Goal: Transaction & Acquisition: Purchase product/service

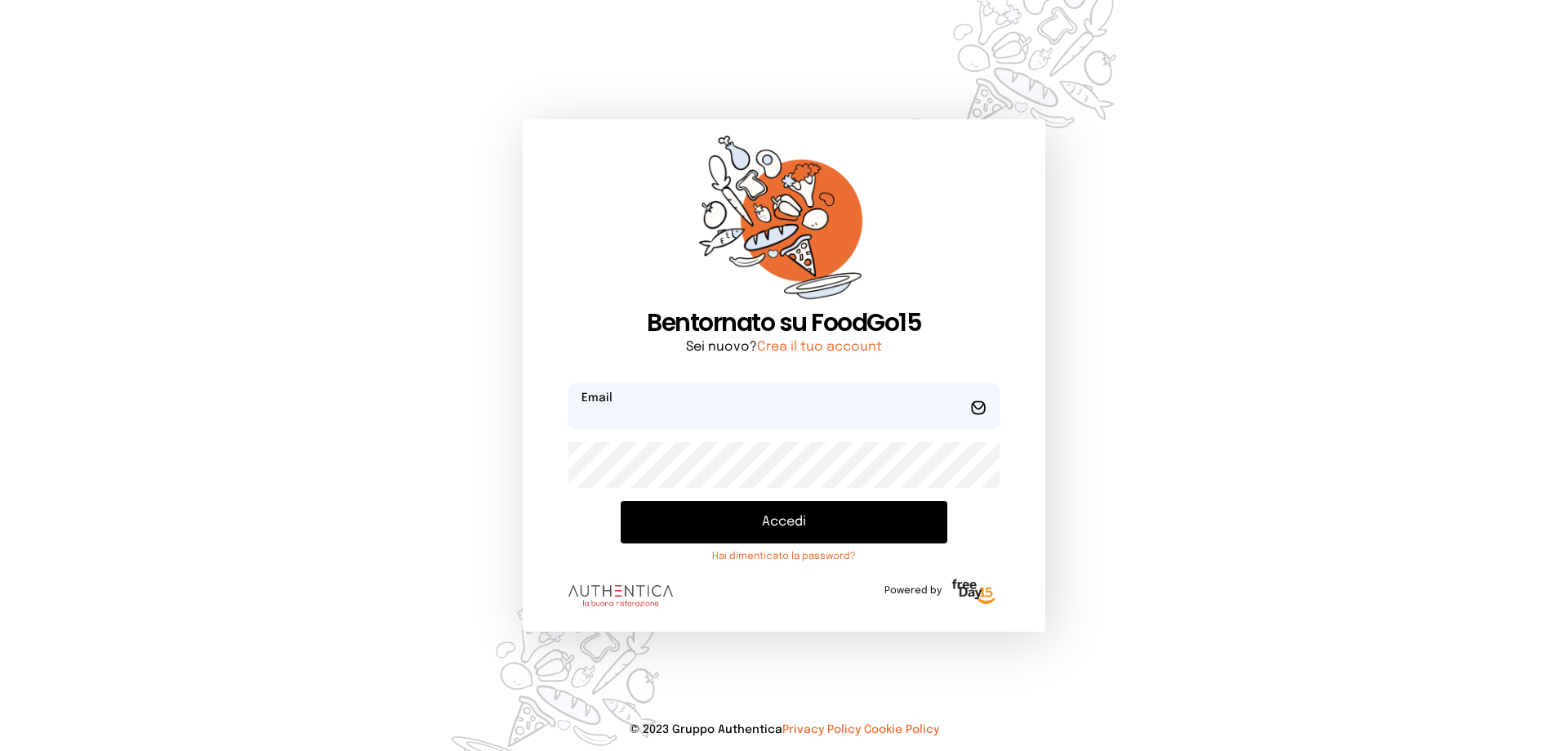
type input "**********"
click at [813, 495] on form "**********" at bounding box center [784, 499] width 431 height 232
click at [819, 530] on button "Accedi" at bounding box center [784, 523] width 327 height 43
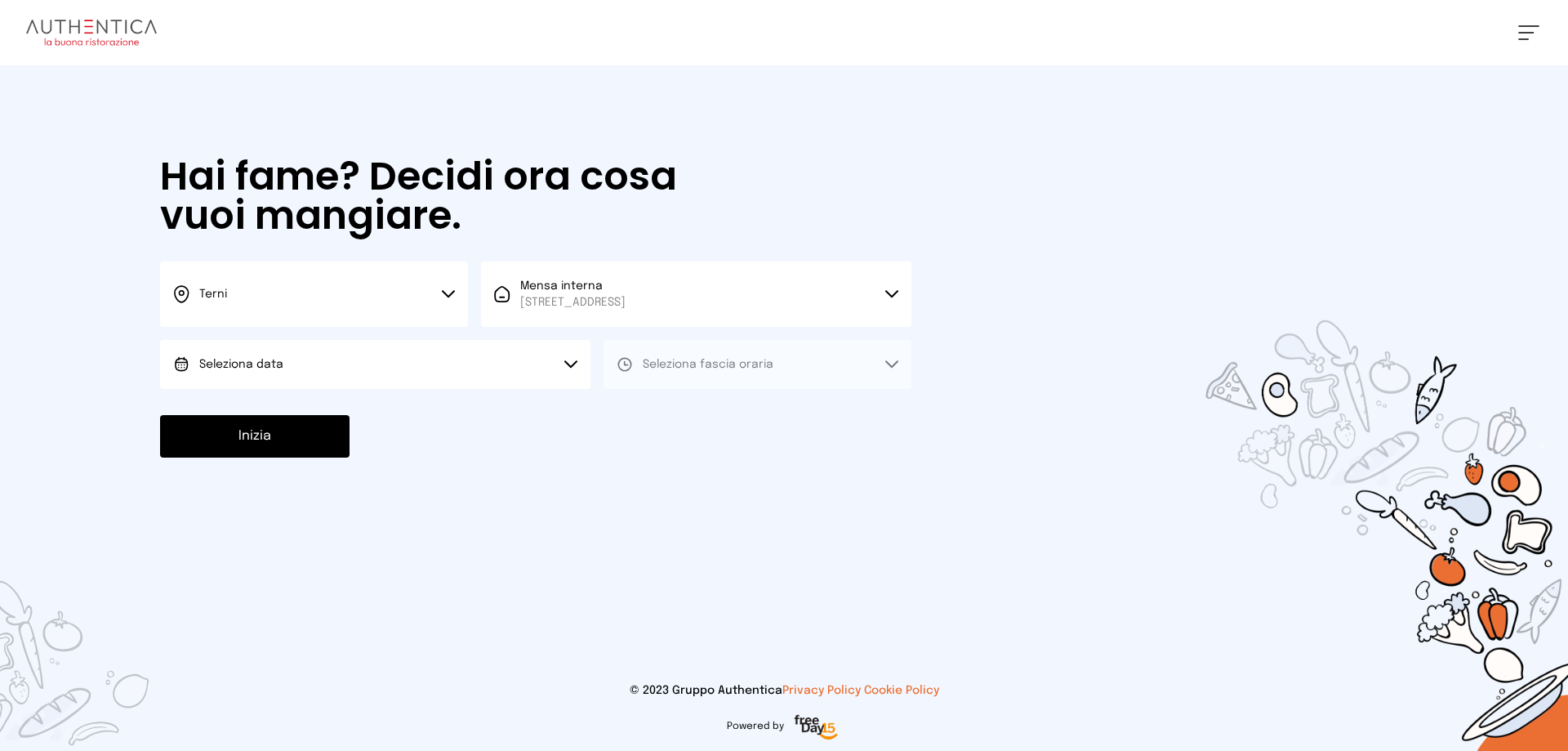
click at [283, 355] on button "Seleziona data" at bounding box center [375, 364] width 430 height 49
click at [301, 410] on li "[DATE], [DATE]" at bounding box center [375, 410] width 430 height 43
click at [861, 365] on button "Seleziona fascia oraria" at bounding box center [757, 364] width 308 height 49
click at [719, 413] on li "Pranzo" at bounding box center [757, 410] width 308 height 43
click at [259, 441] on button "Inizia" at bounding box center [254, 436] width 189 height 43
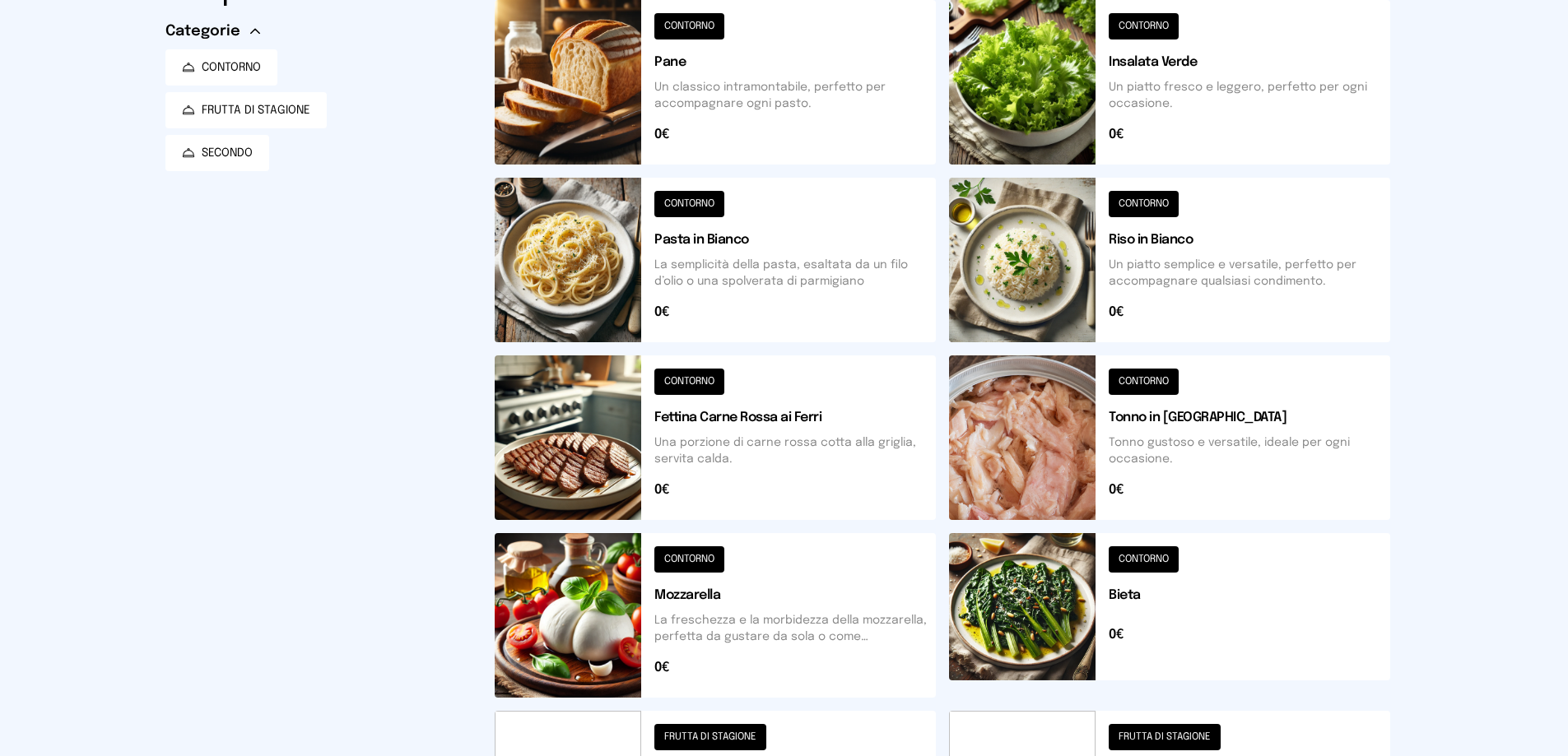
scroll to position [246, 0]
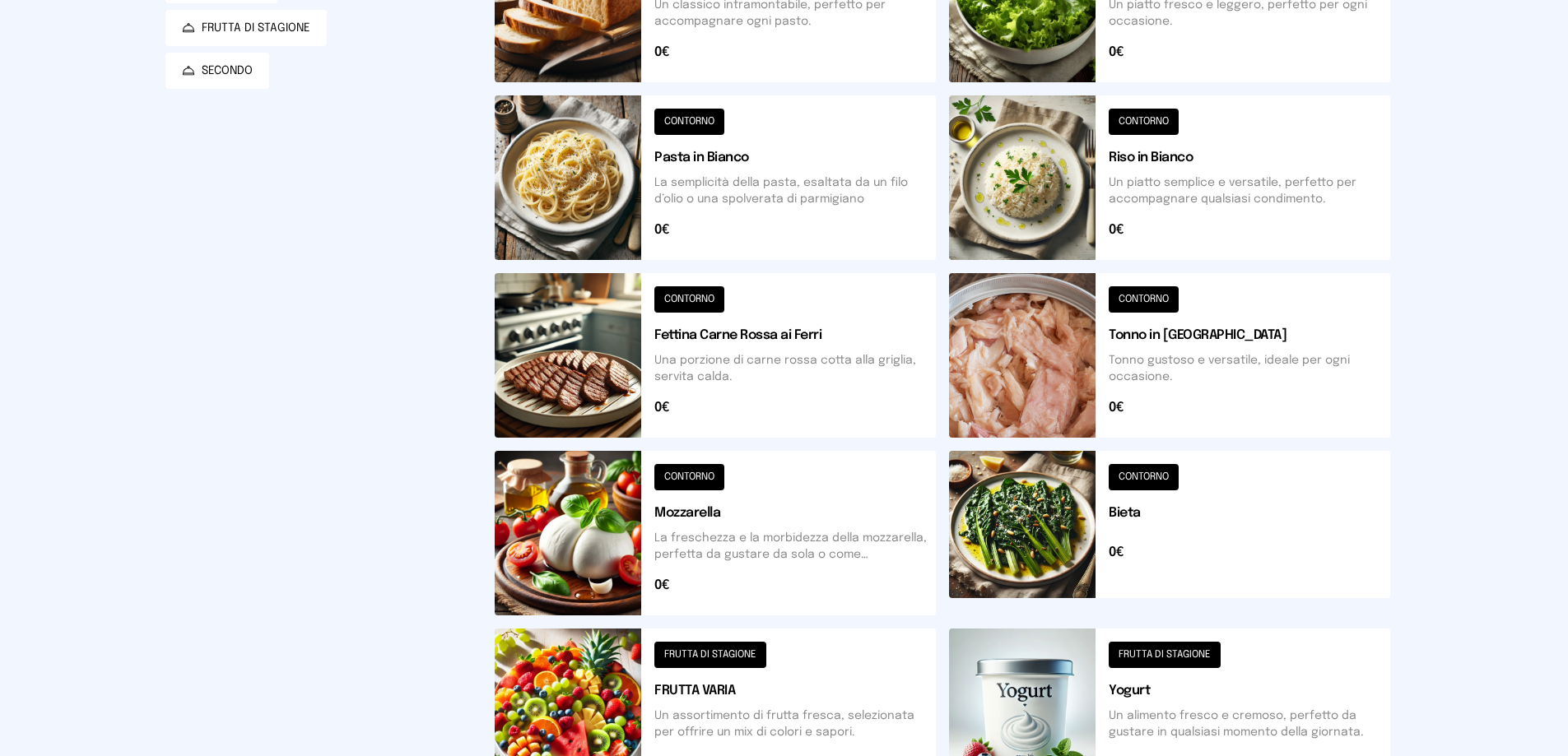
click at [1188, 514] on button at bounding box center [1169, 533] width 441 height 164
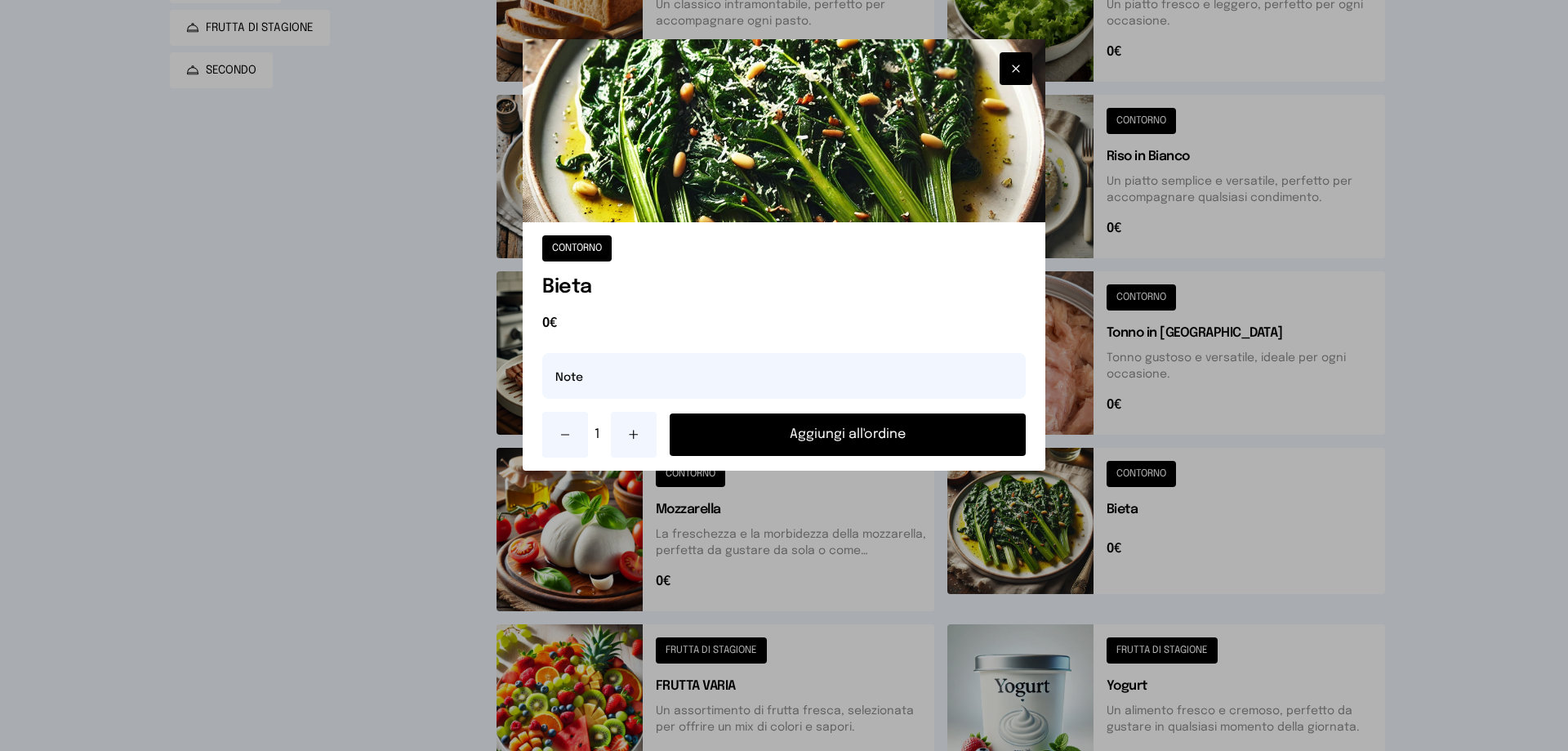
click at [775, 443] on button "Aggiungi all'ordine" at bounding box center [848, 435] width 356 height 43
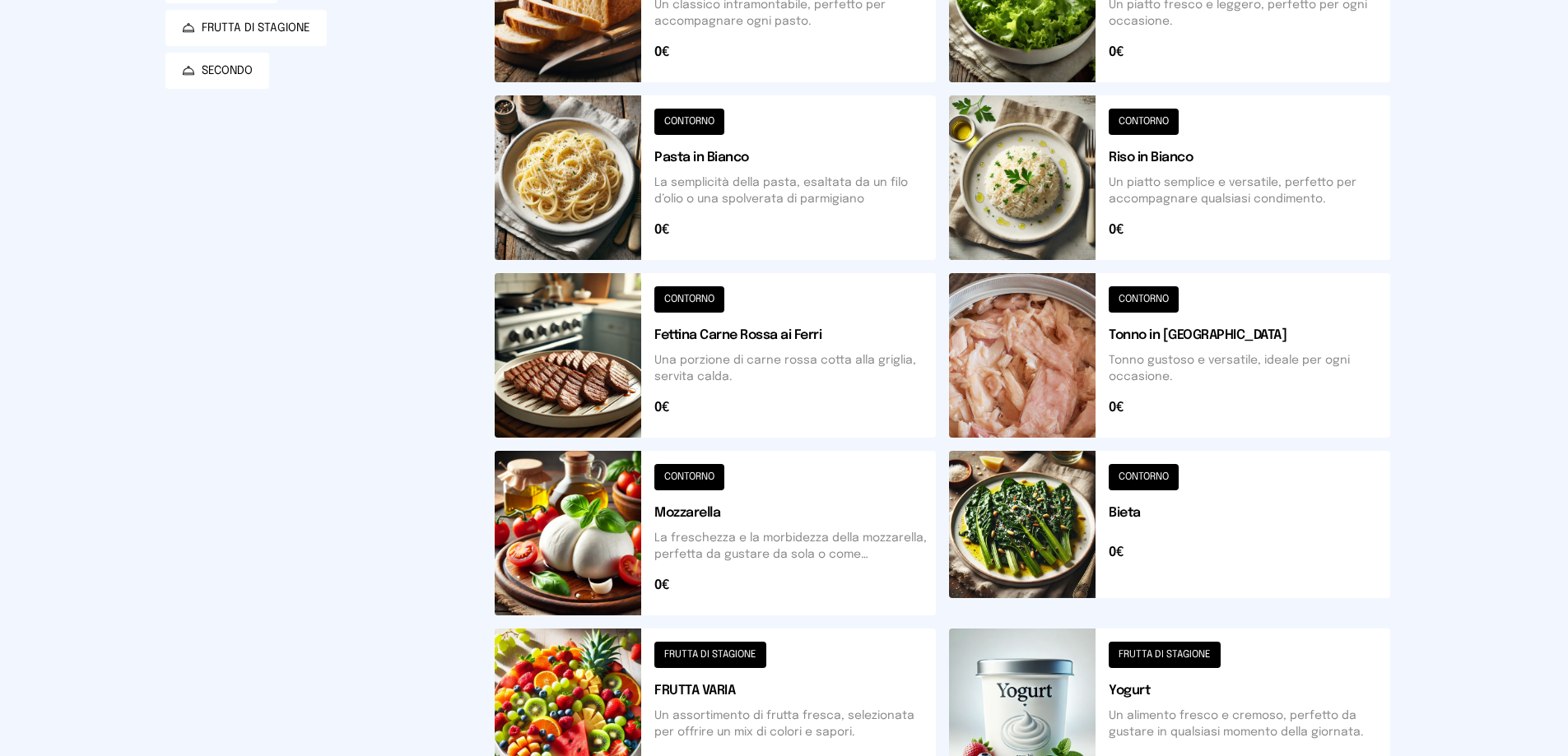
scroll to position [412, 0]
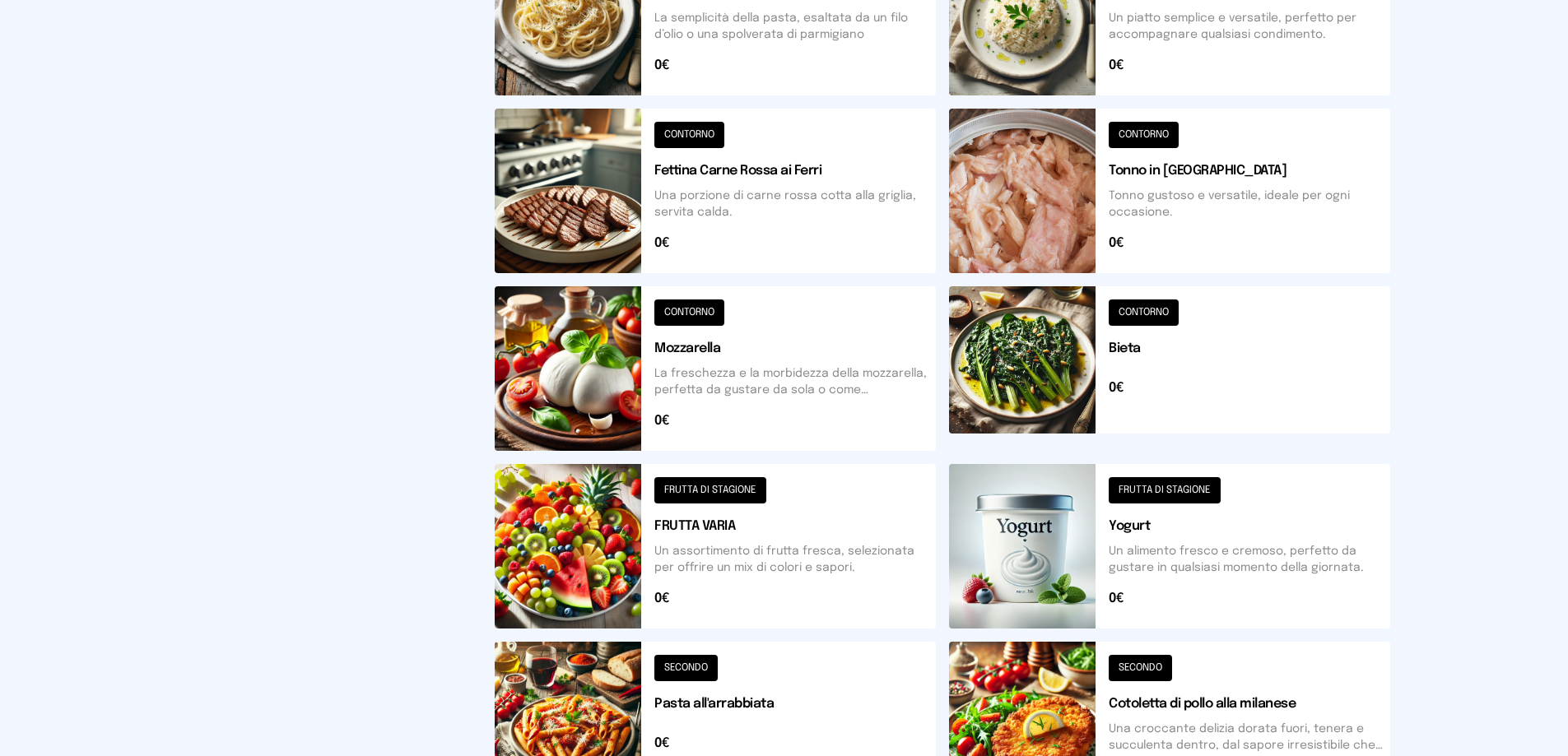
click at [753, 368] on button at bounding box center [715, 369] width 441 height 164
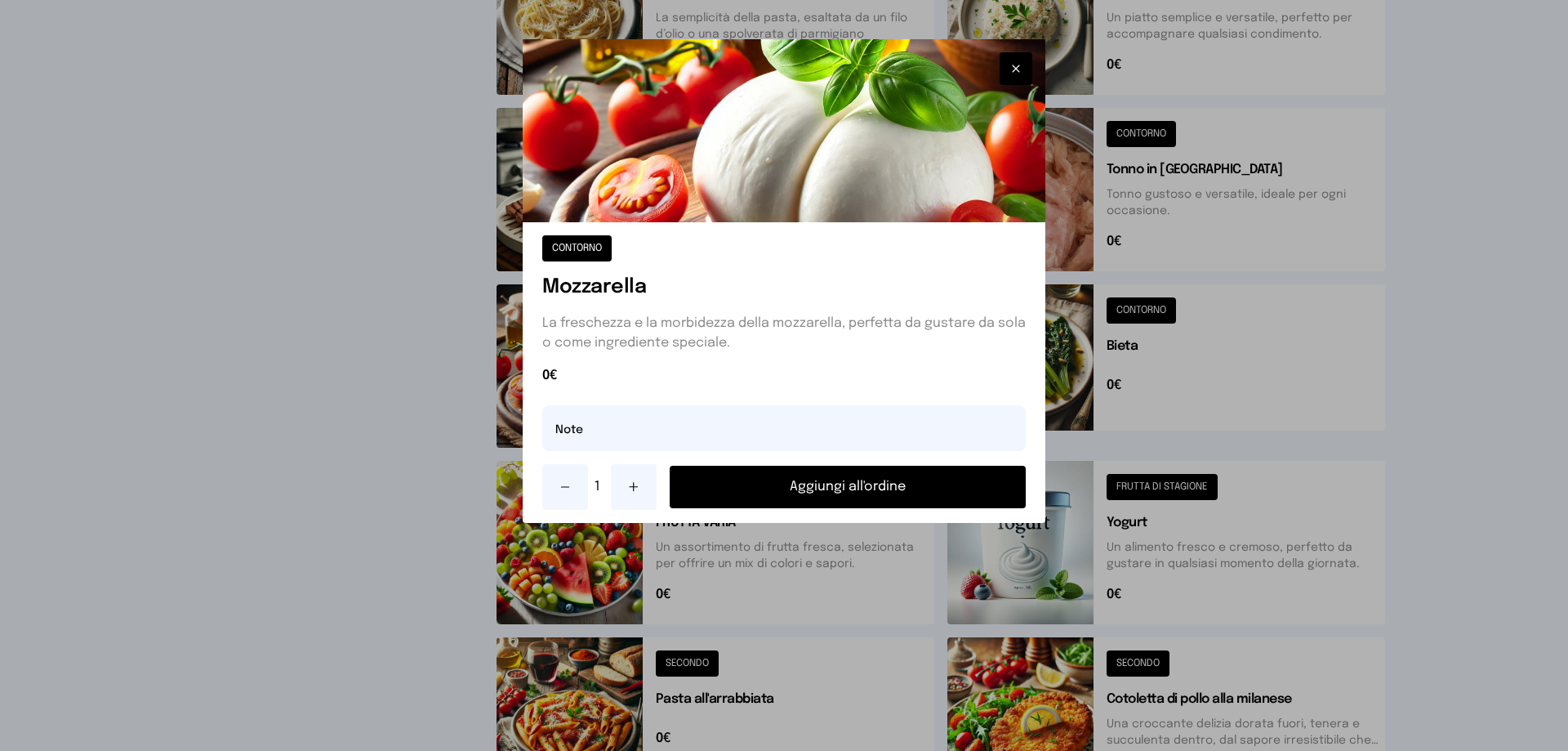
click at [828, 497] on button "Aggiungi all'ordine" at bounding box center [848, 488] width 356 height 43
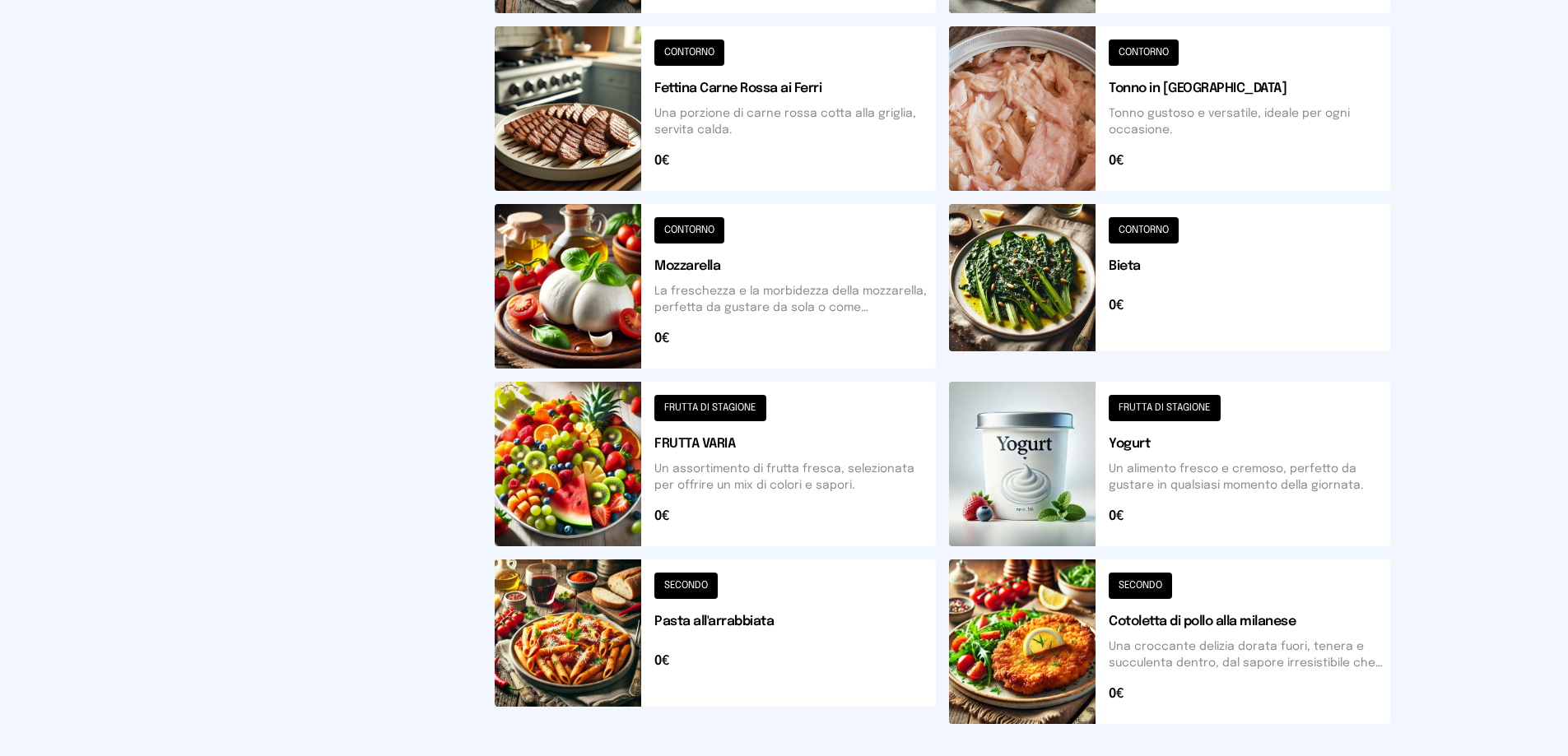
scroll to position [606, 0]
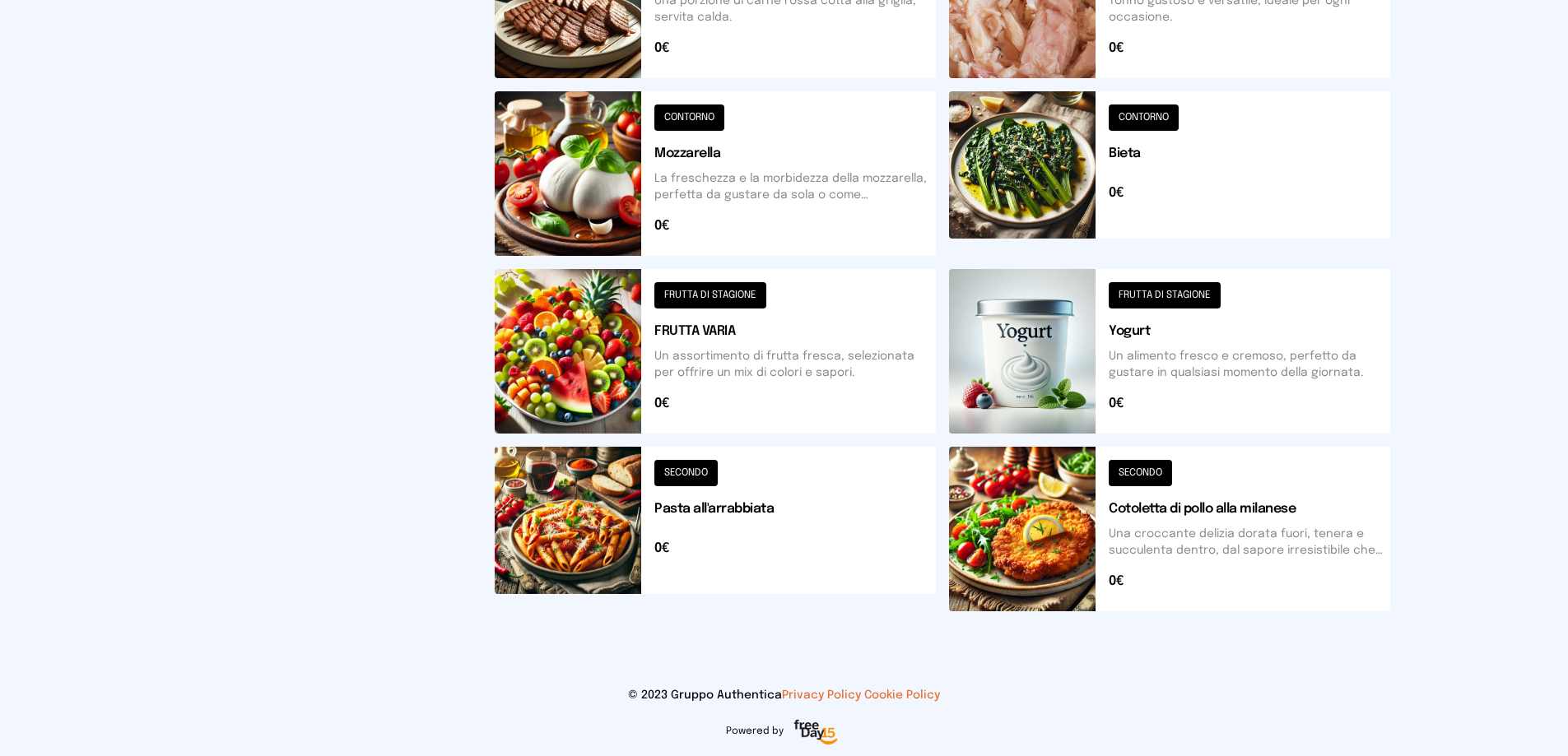
click at [1245, 539] on button at bounding box center [1169, 529] width 441 height 164
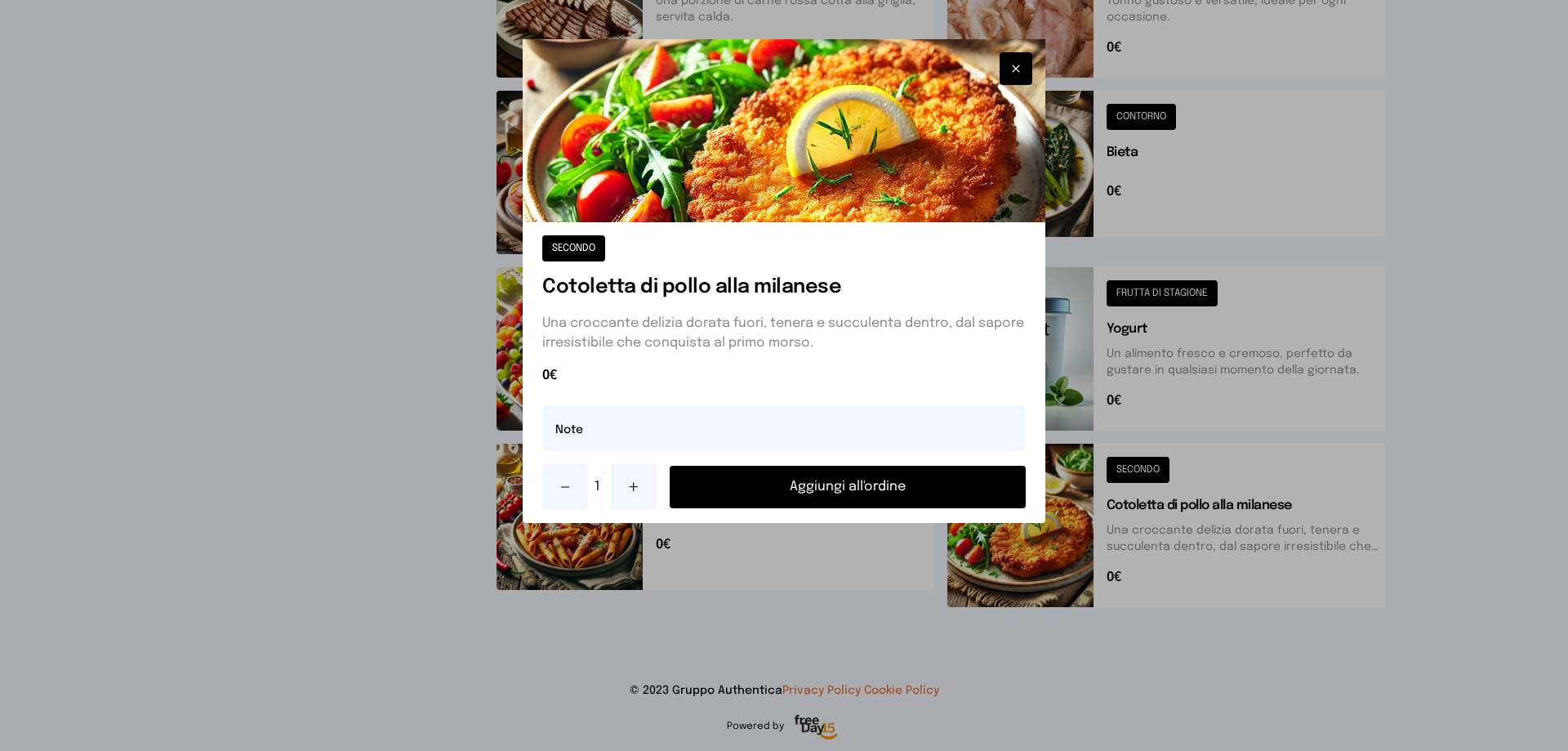
click at [888, 493] on button "Aggiungi all'ordine" at bounding box center [848, 488] width 356 height 43
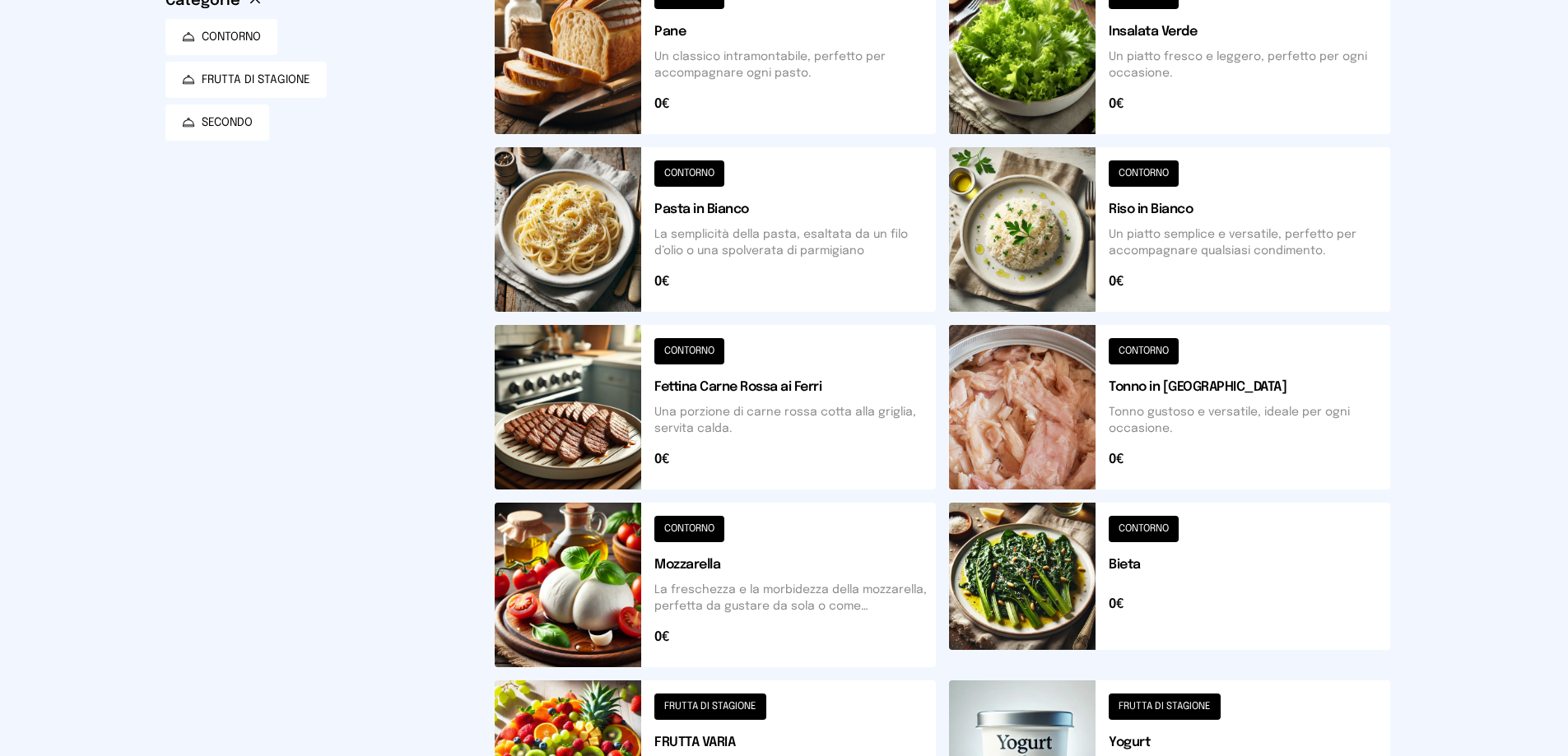
scroll to position [0, 0]
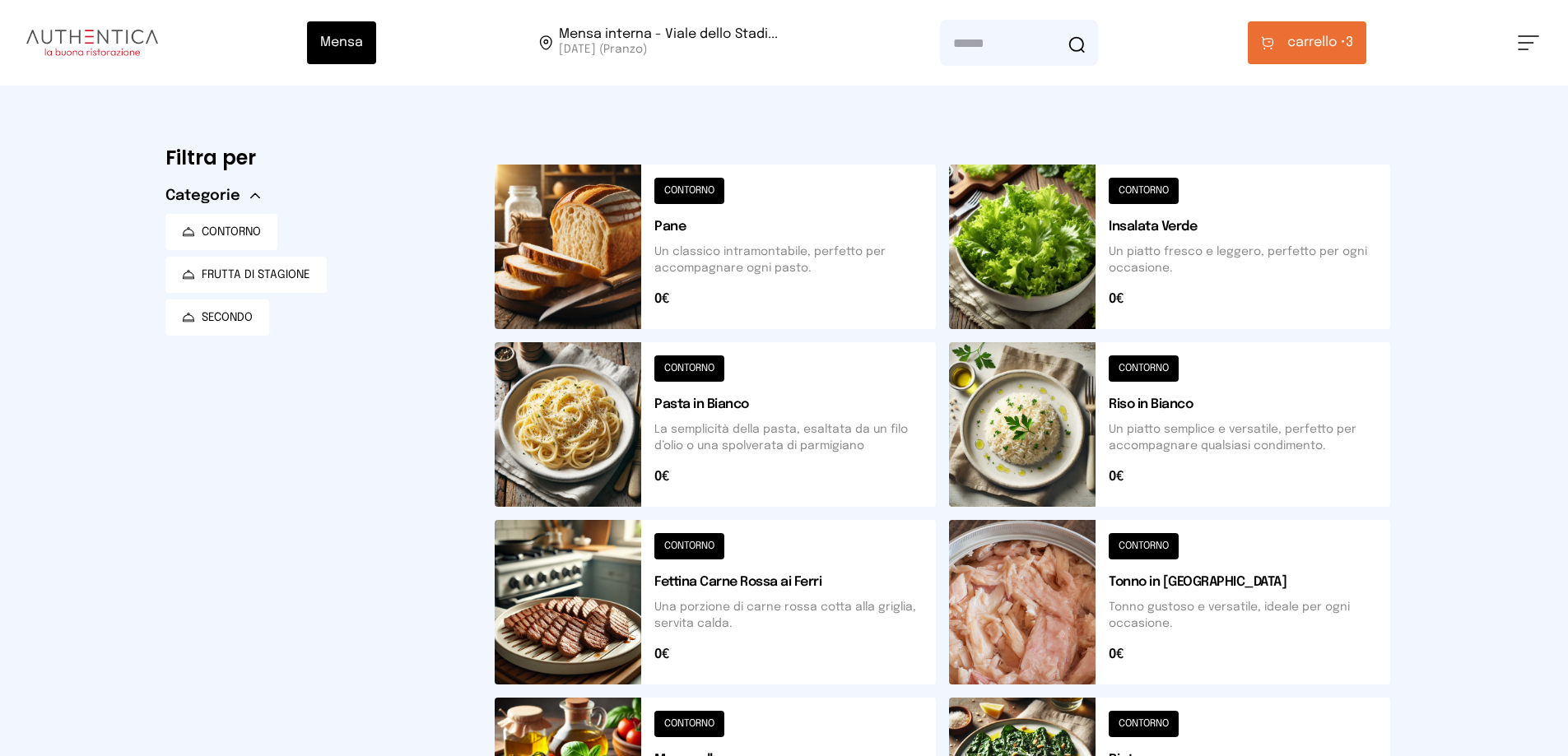
click at [1341, 35] on span "carrello •" at bounding box center [1317, 43] width 59 height 20
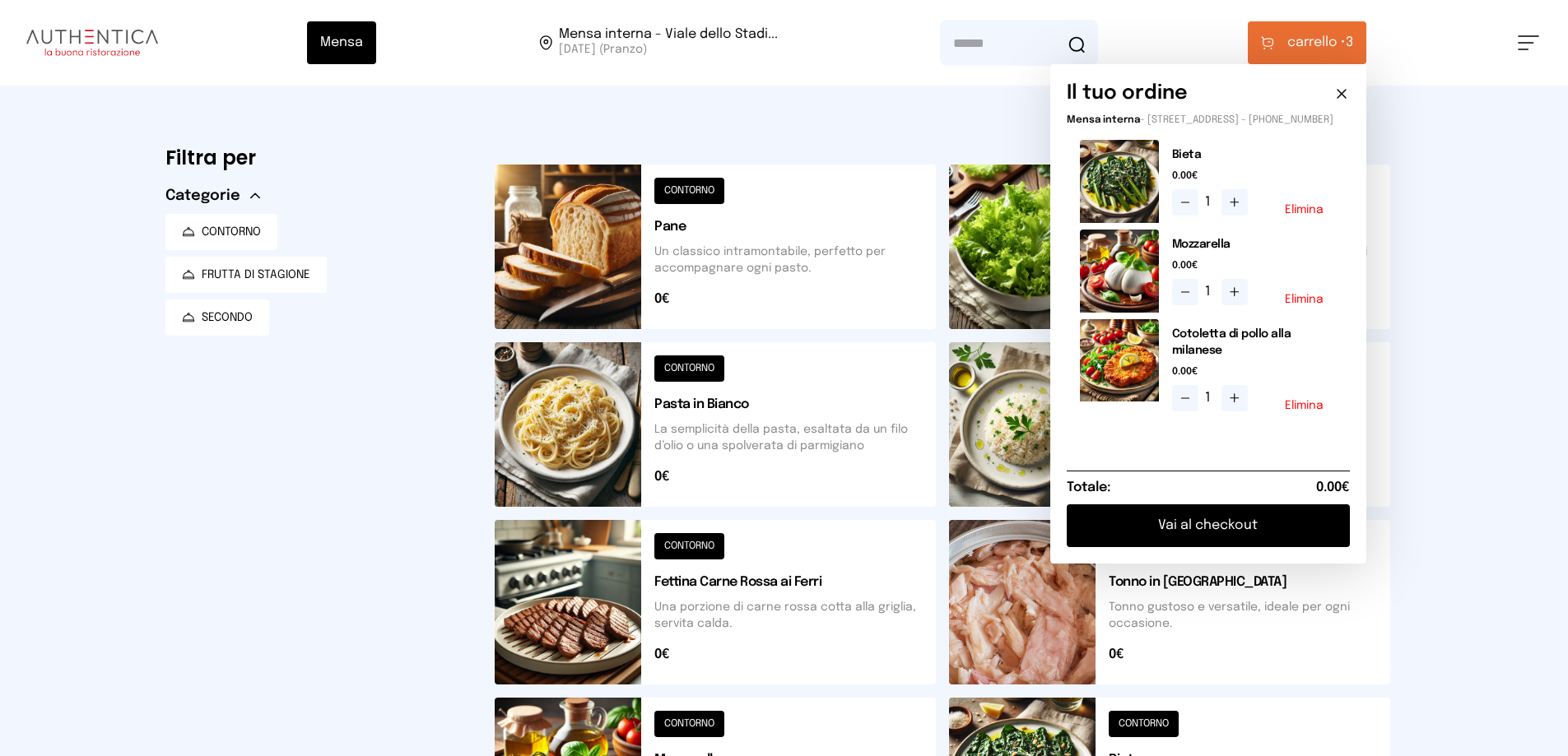
click at [1298, 305] on button "Elimina" at bounding box center [1304, 299] width 39 height 12
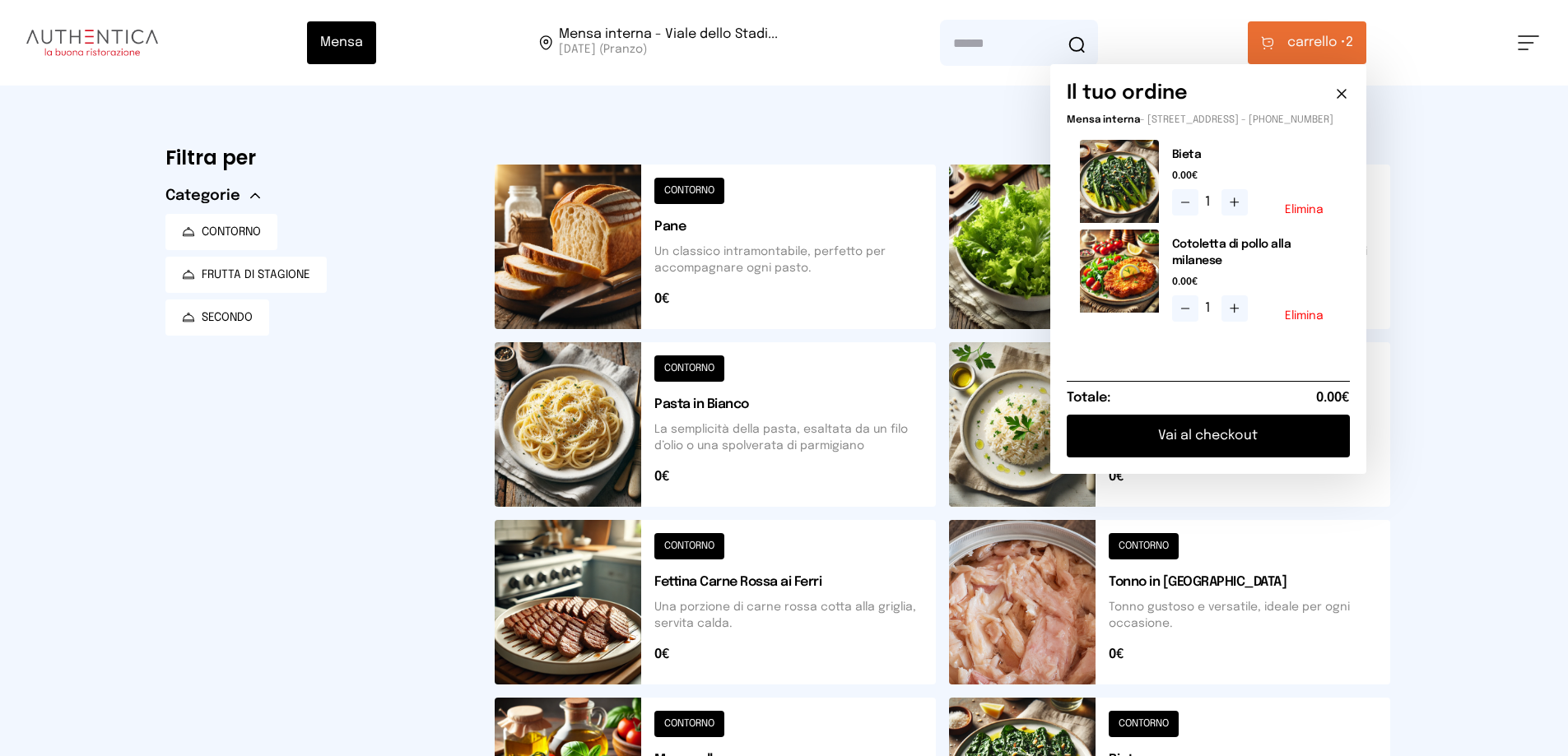
click at [1425, 504] on div "Mensa Mensa interna - Viale dello Stadi... [DATE] ([GEOGRAPHIC_DATA]) [GEOGRAPH…" at bounding box center [784, 681] width 1568 height 1362
click at [266, 458] on div "Filtra per Categorie CONTORNO FRUTTA DI STAGIONE SECONDO" at bounding box center [317, 684] width 303 height 1092
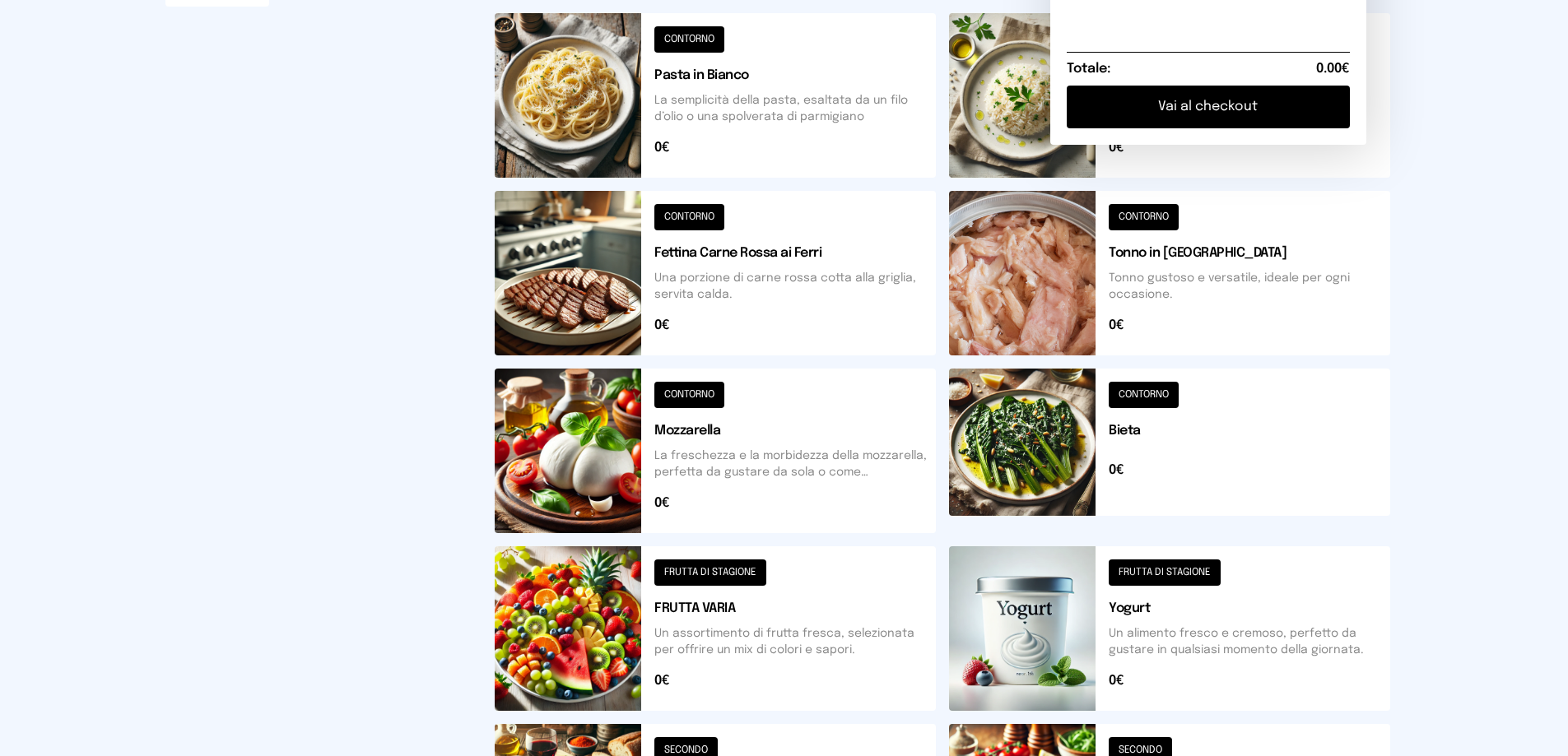
scroll to position [576, 0]
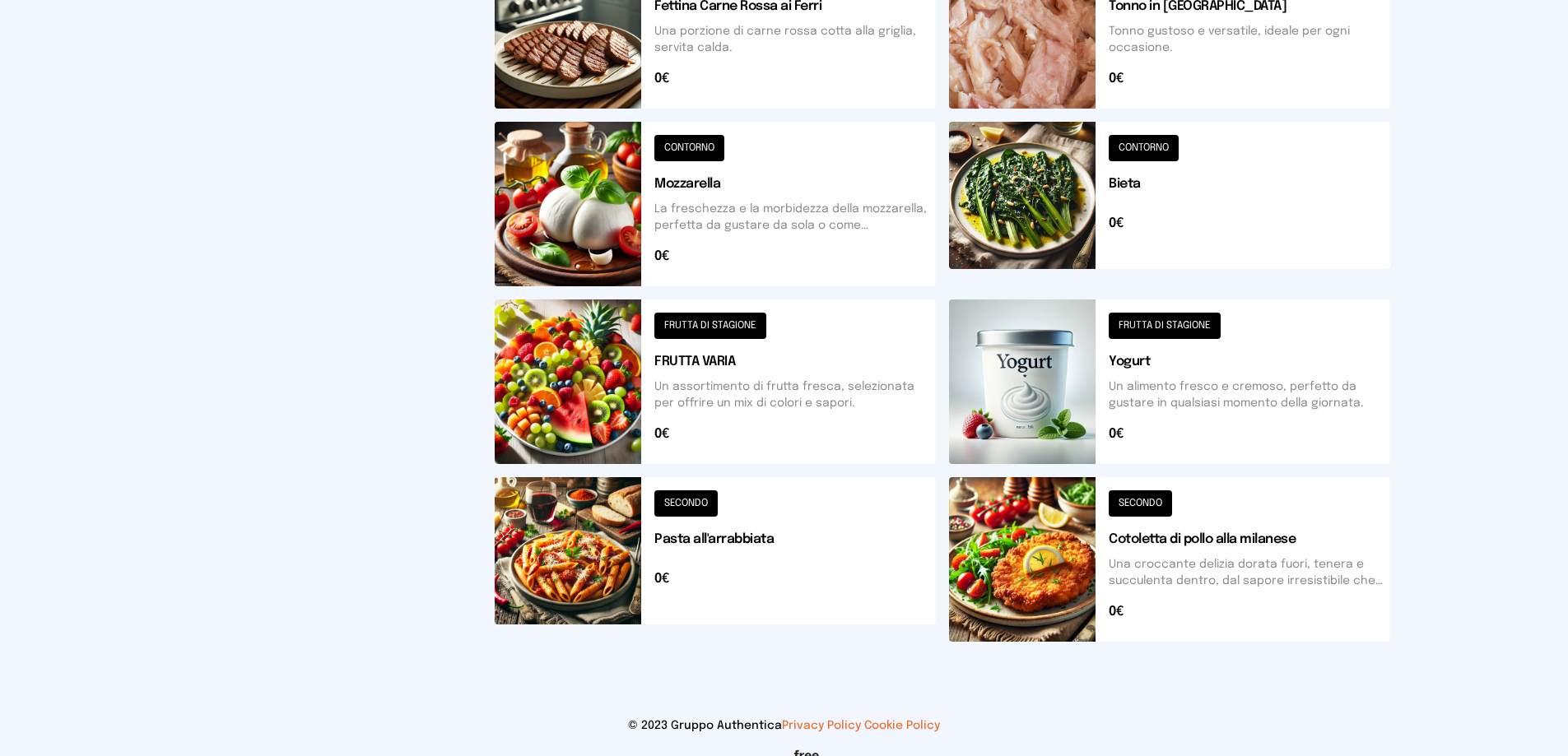
click at [761, 380] on button at bounding box center [715, 381] width 441 height 164
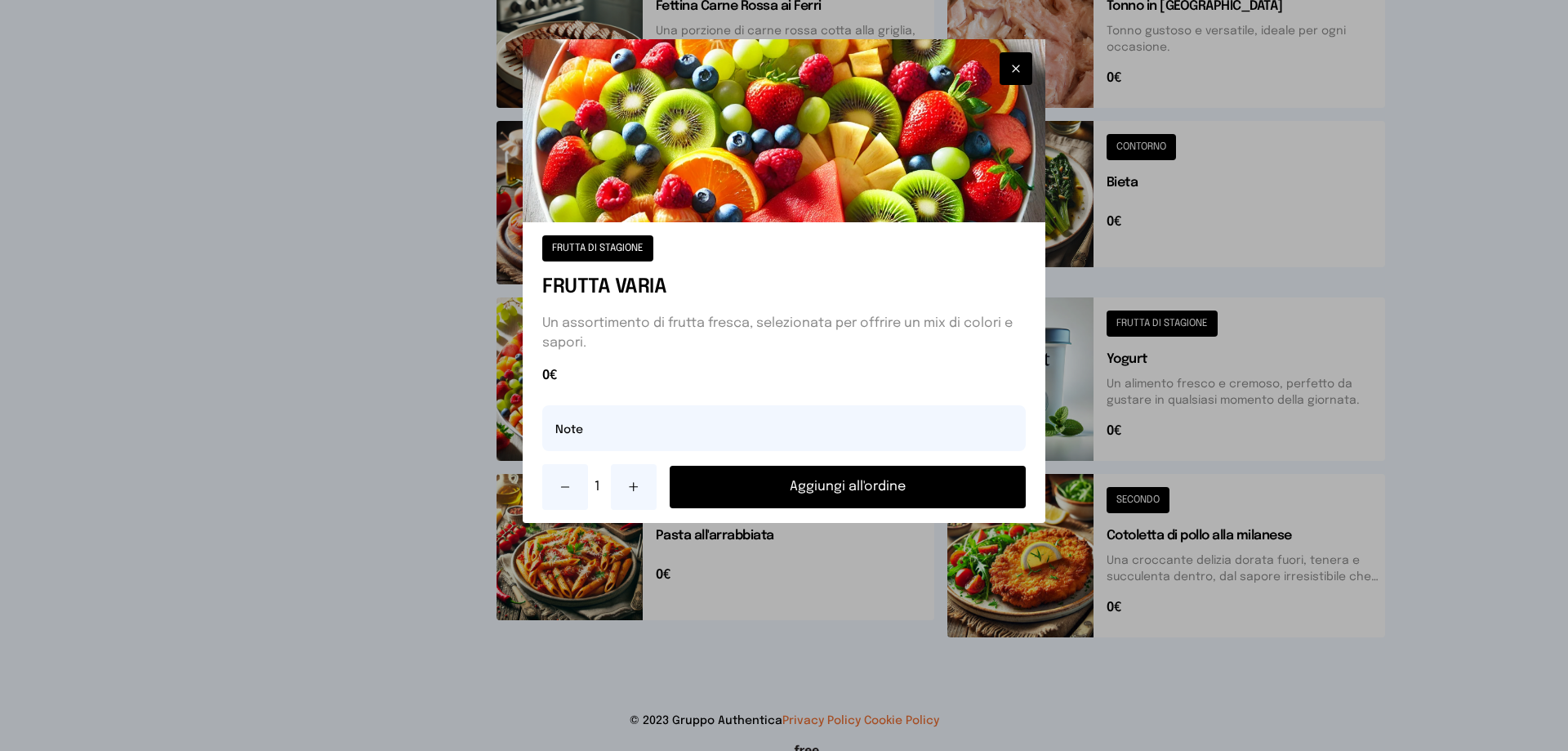
click at [887, 488] on button "Aggiungi all'ordine" at bounding box center [848, 488] width 356 height 43
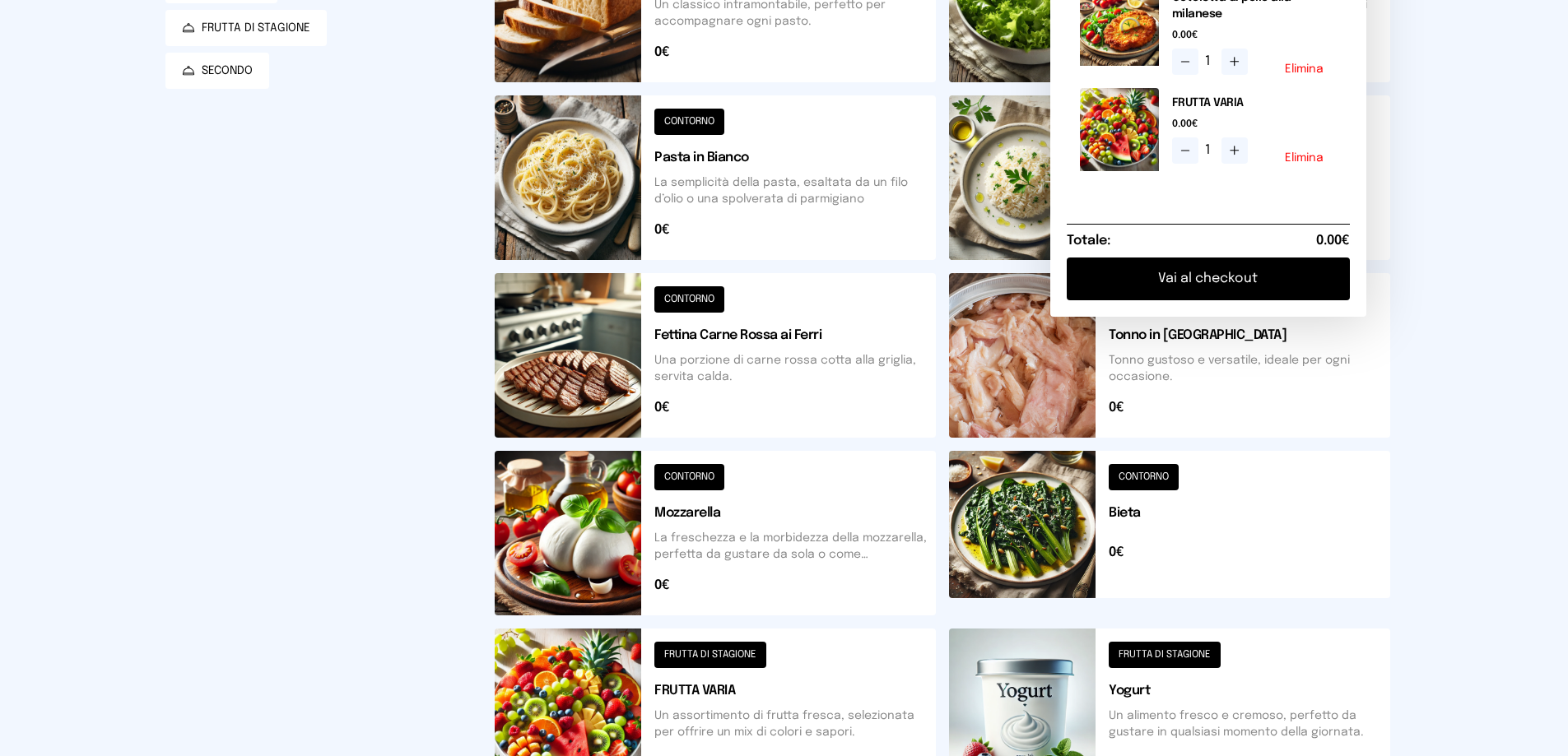
scroll to position [0, 0]
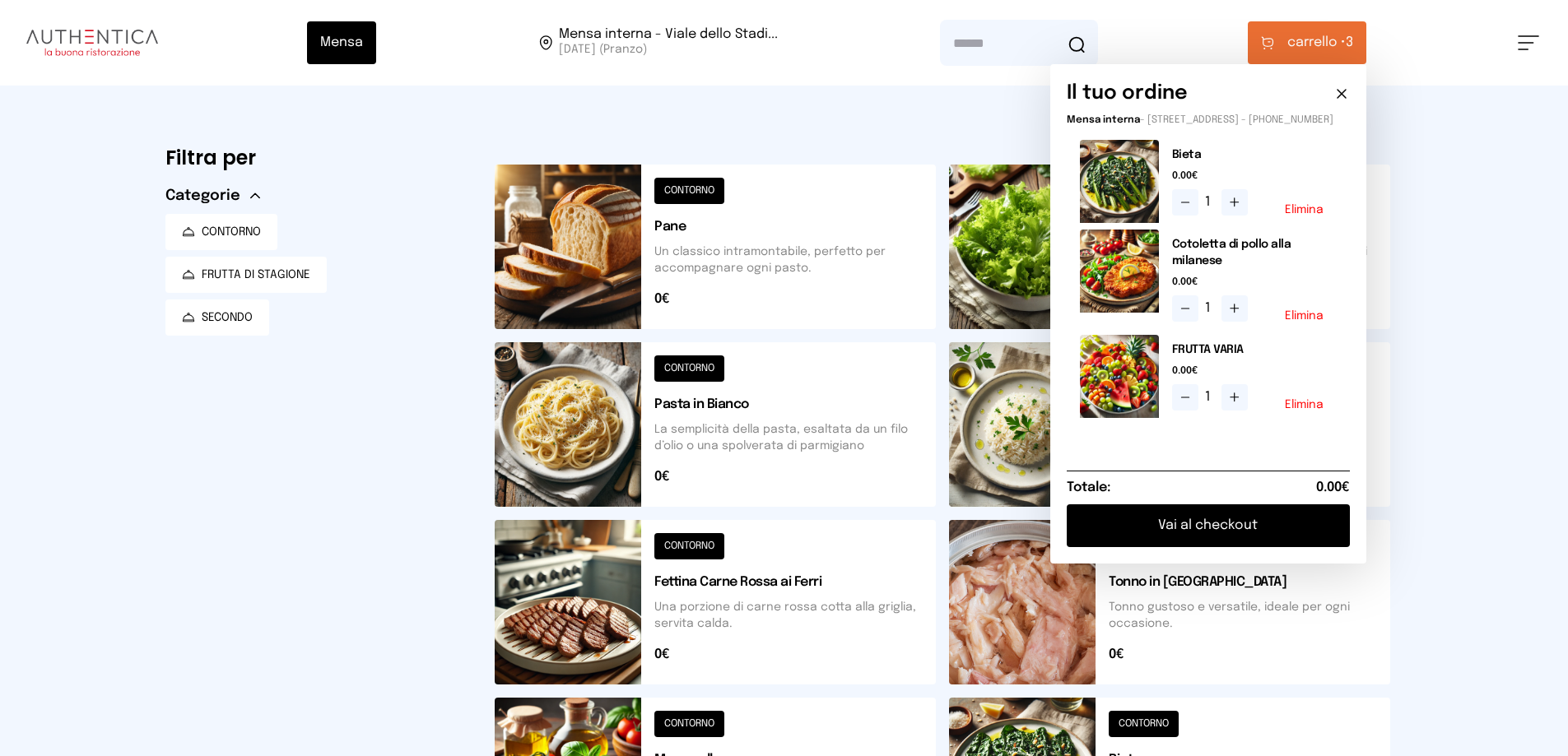
click at [1231, 544] on button "Vai al checkout" at bounding box center [1207, 526] width 283 height 43
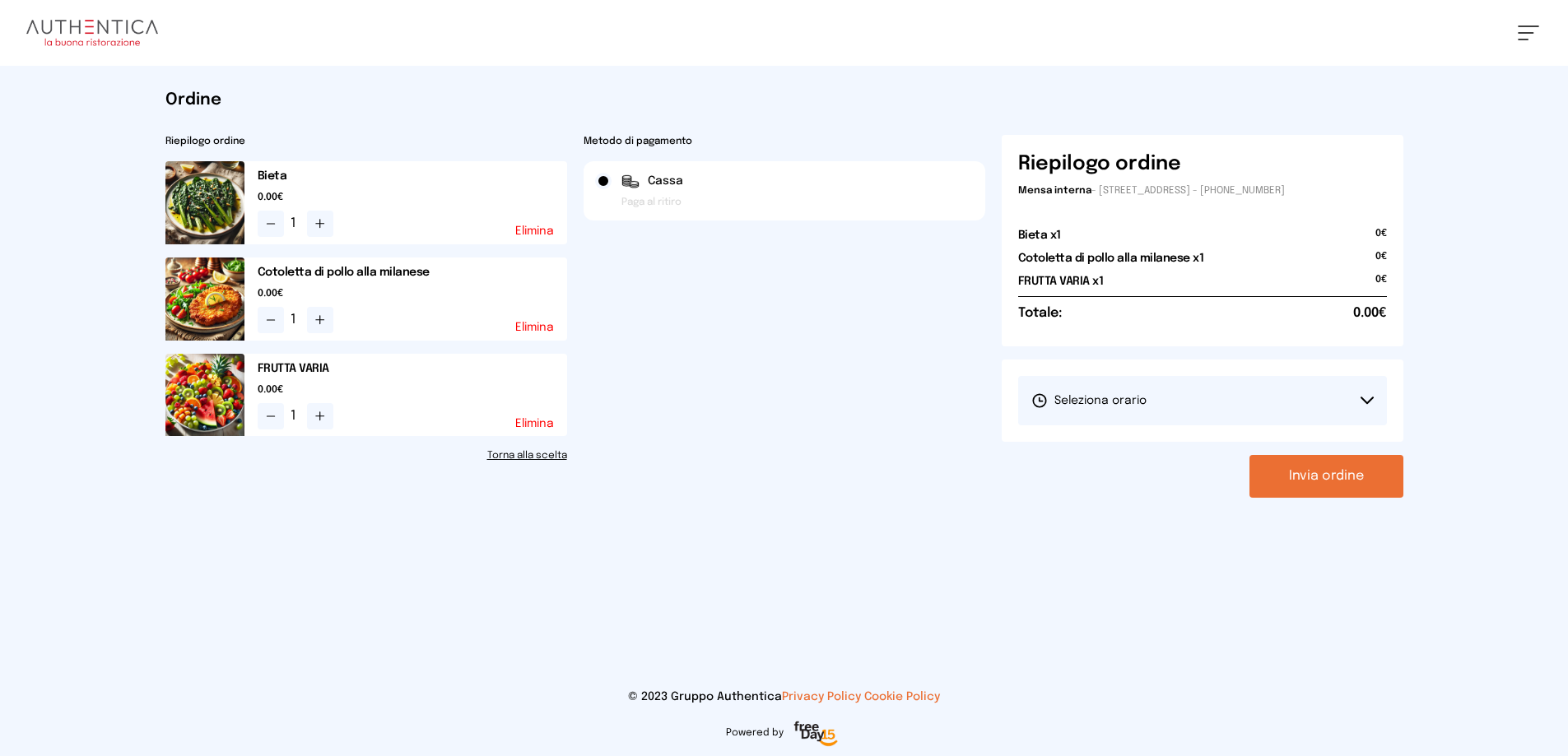
click at [1340, 402] on button "Seleziona orario" at bounding box center [1202, 401] width 369 height 49
click at [1143, 452] on span "1° Turno (13:00 - 15:00)" at bounding box center [1093, 446] width 124 height 17
click at [1336, 475] on button "Invia ordine" at bounding box center [1325, 476] width 154 height 43
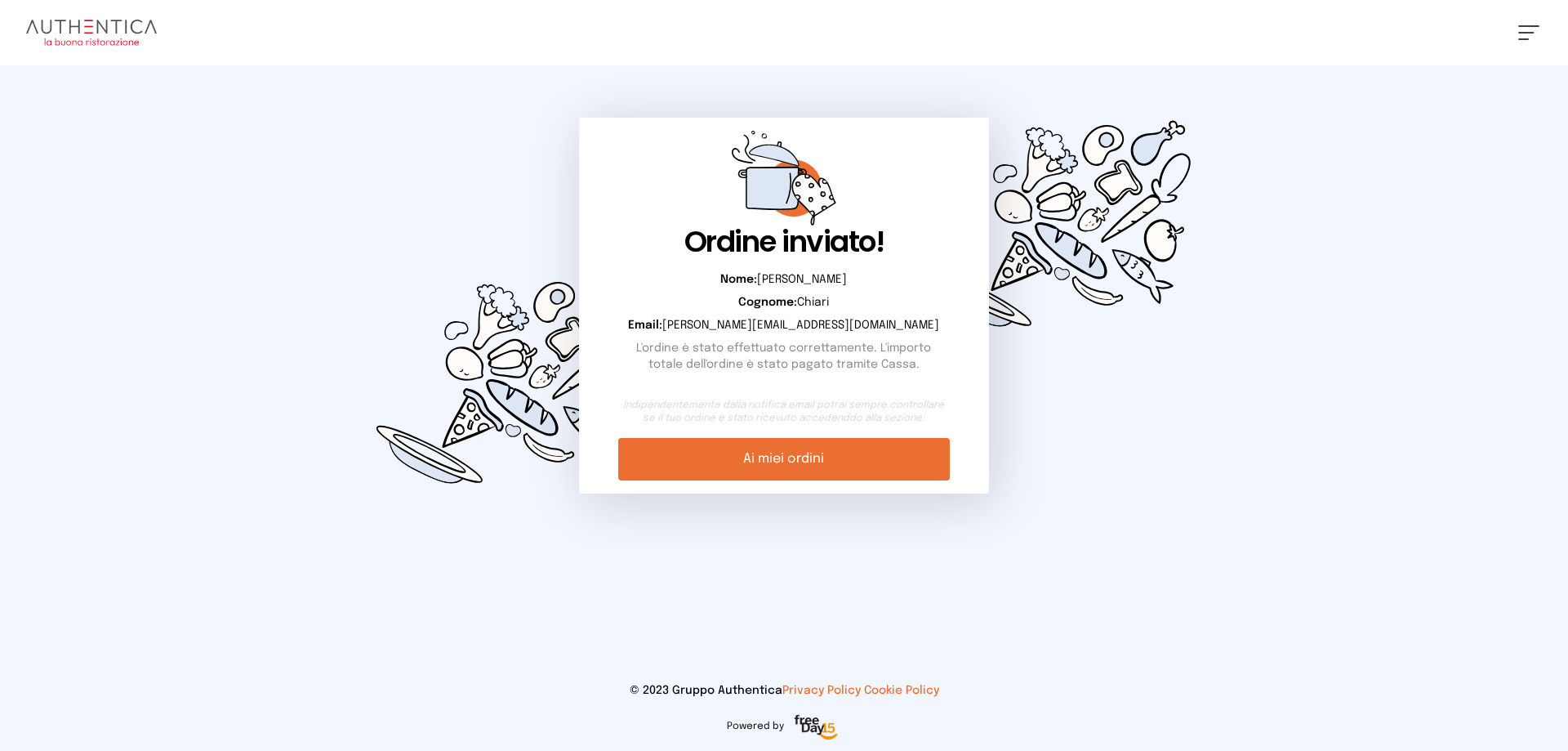
click at [832, 452] on link "Ai miei ordini" at bounding box center [784, 460] width 331 height 43
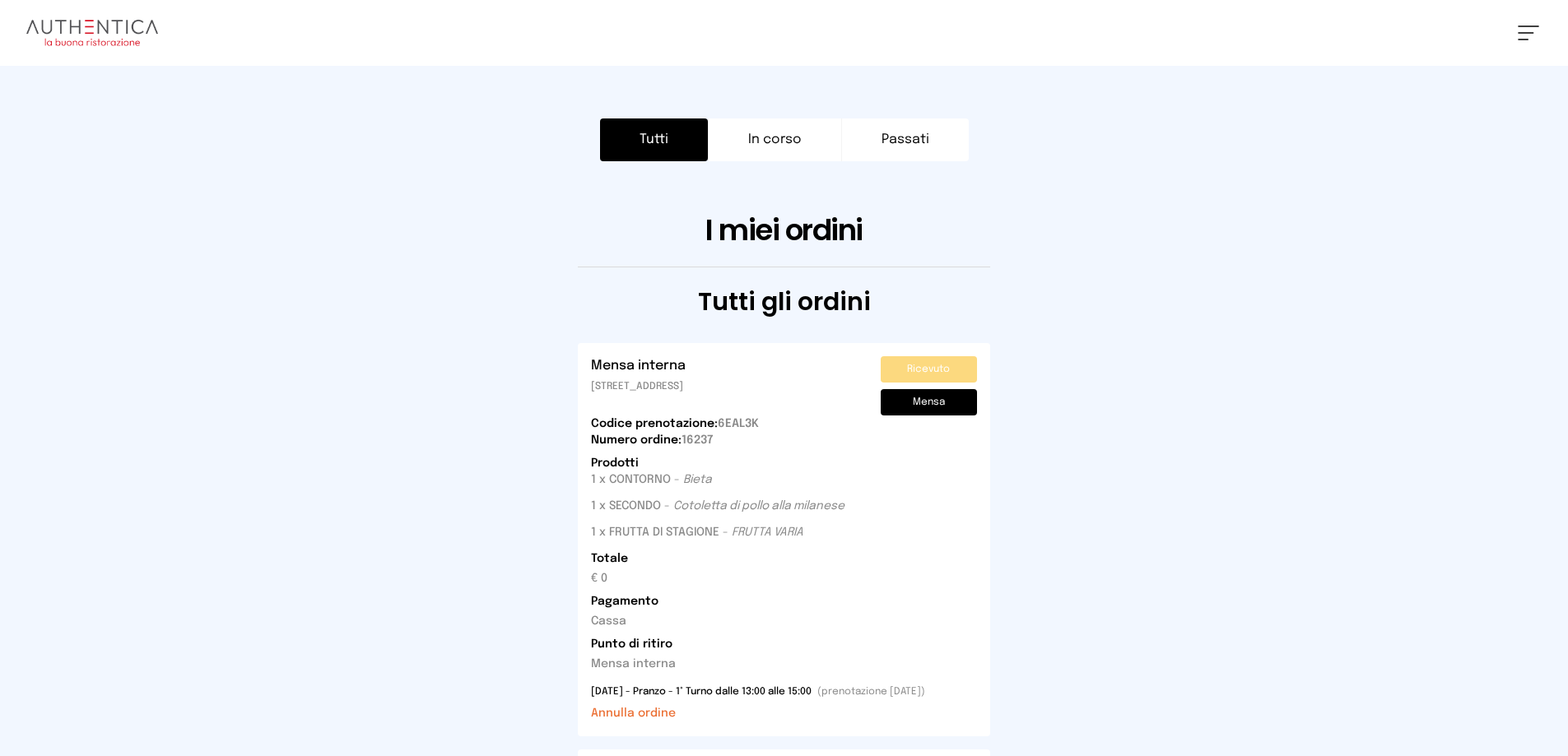
drag, startPoint x: 1101, startPoint y: 252, endPoint x: 1101, endPoint y: 288, distance: 36.0
click at [1102, 252] on div at bounding box center [784, 266] width 1237 height 40
